Goal: Navigation & Orientation: Go to known website

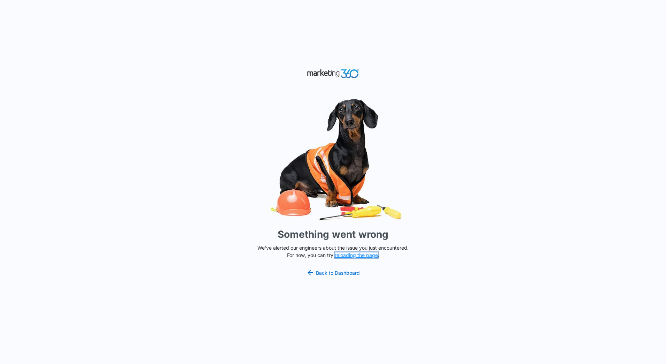
click at [358, 254] on button "reloading the page" at bounding box center [356, 255] width 43 height 6
